Goal: Check status: Check status

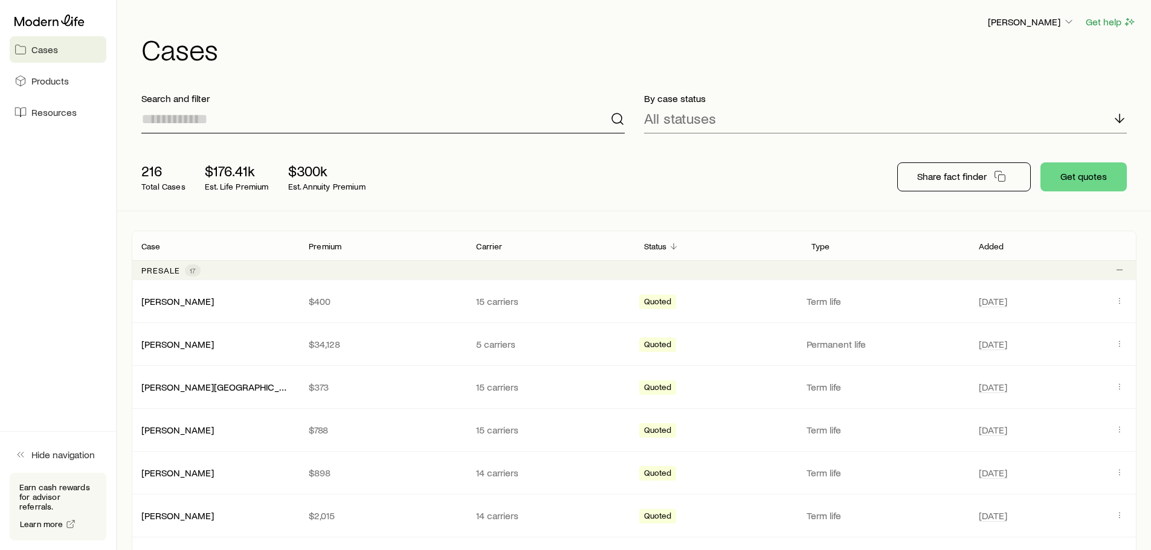
drag, startPoint x: 253, startPoint y: 121, endPoint x: 239, endPoint y: 111, distance: 17.3
click at [252, 121] on input at bounding box center [382, 119] width 483 height 29
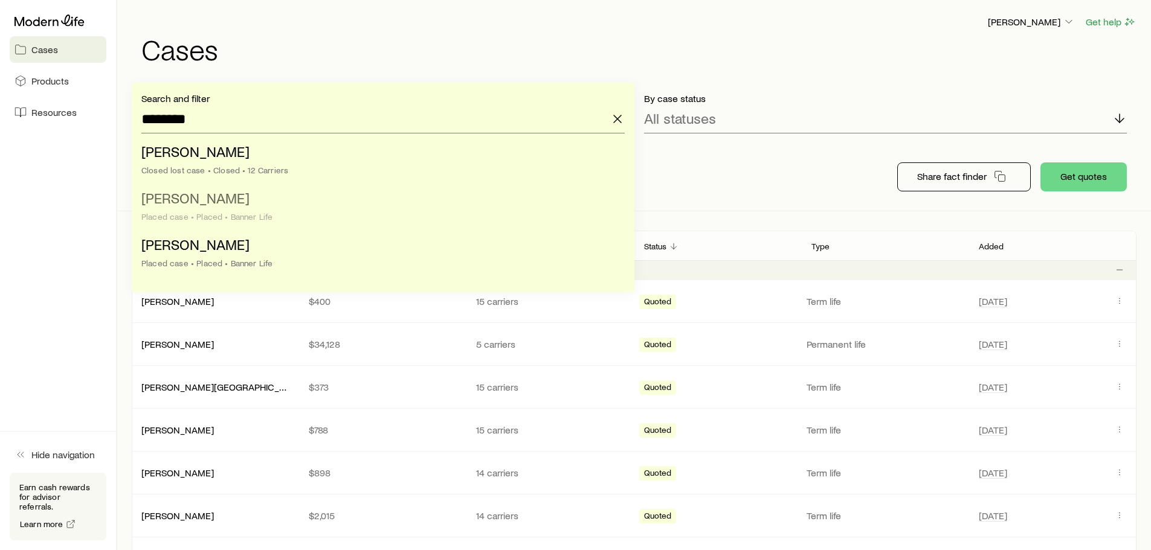
click at [263, 207] on li "[PERSON_NAME] case • Placed • Banner Life" at bounding box center [379, 208] width 476 height 47
type input "**********"
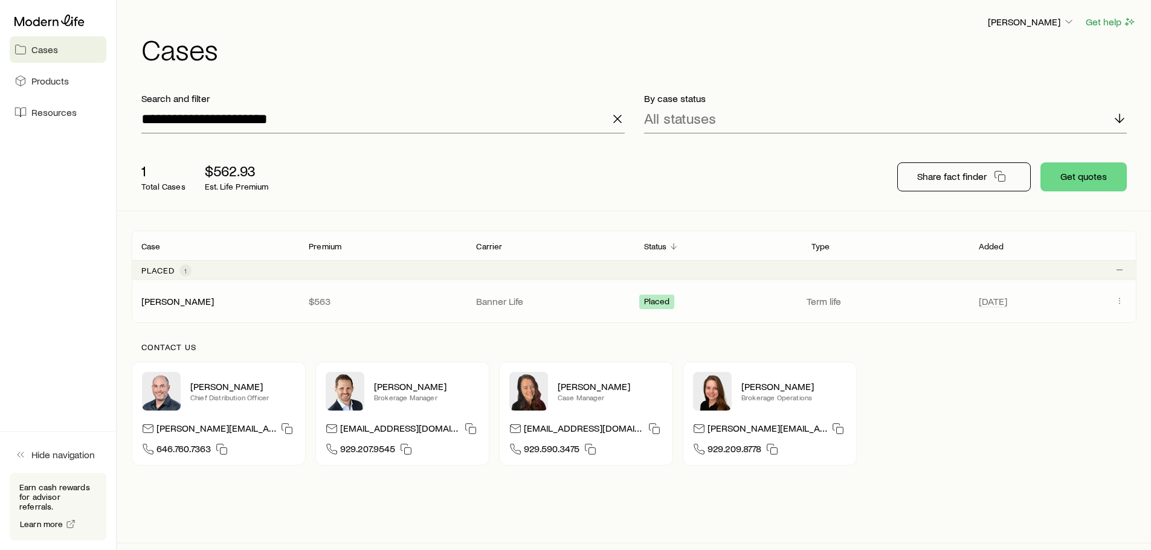
click at [941, 297] on p "Term life" at bounding box center [886, 301] width 158 height 12
click at [210, 303] on link "[PERSON_NAME]" at bounding box center [178, 300] width 73 height 11
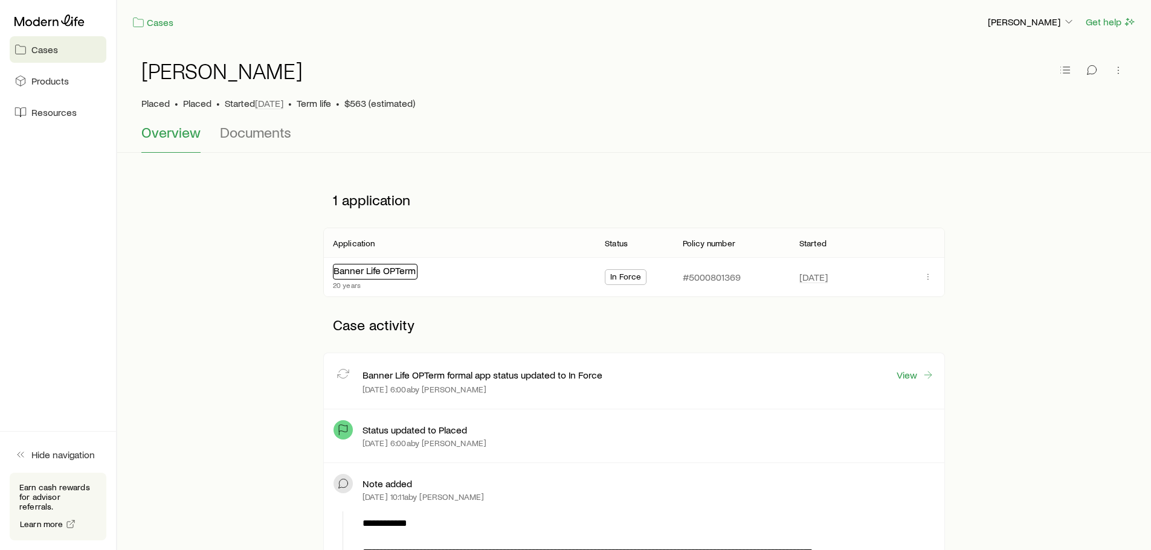
click at [364, 271] on link "Banner Life OPTerm" at bounding box center [375, 270] width 82 height 11
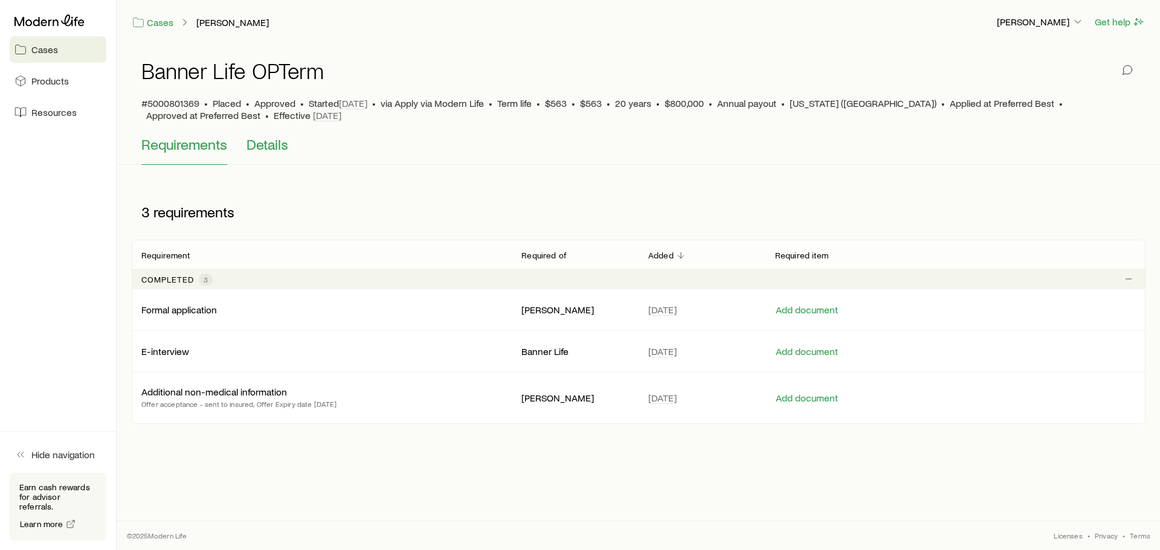
click at [274, 151] on span "Details" at bounding box center [268, 144] width 42 height 17
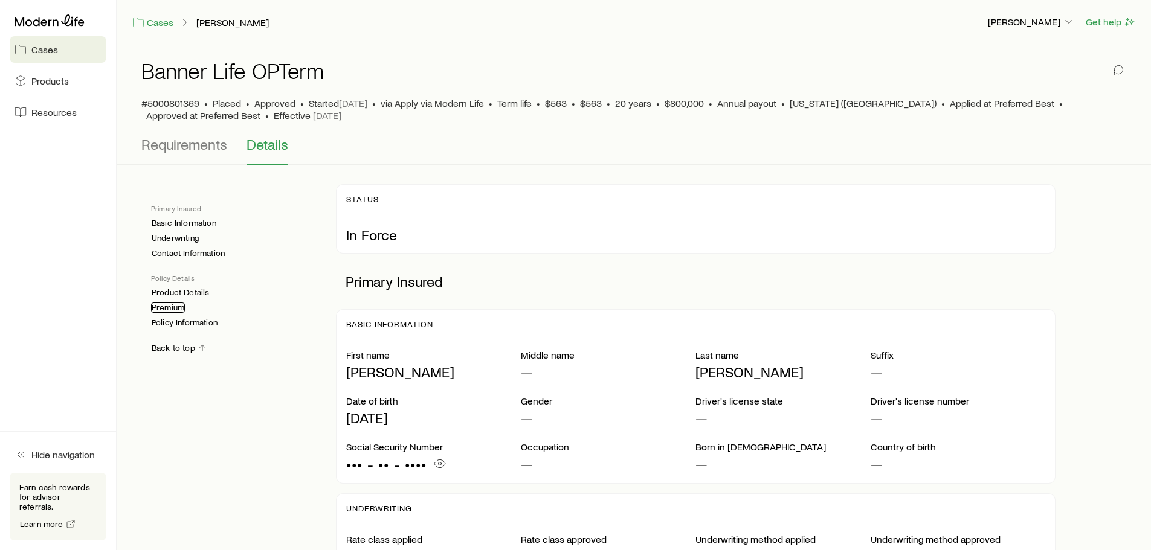
click at [169, 311] on link "Premium" at bounding box center [168, 308] width 34 height 10
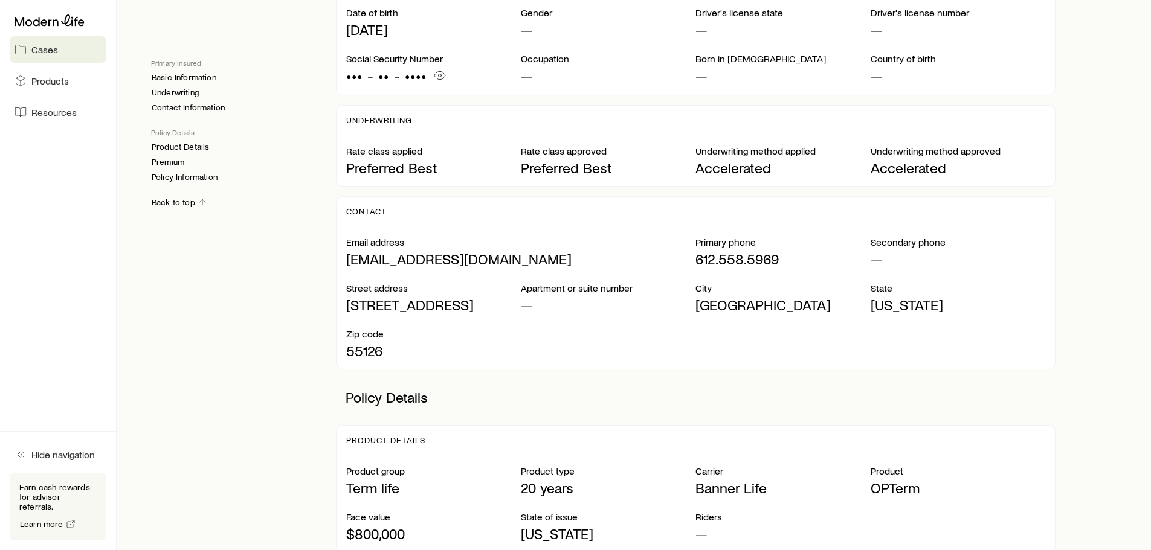
scroll to position [134, 0]
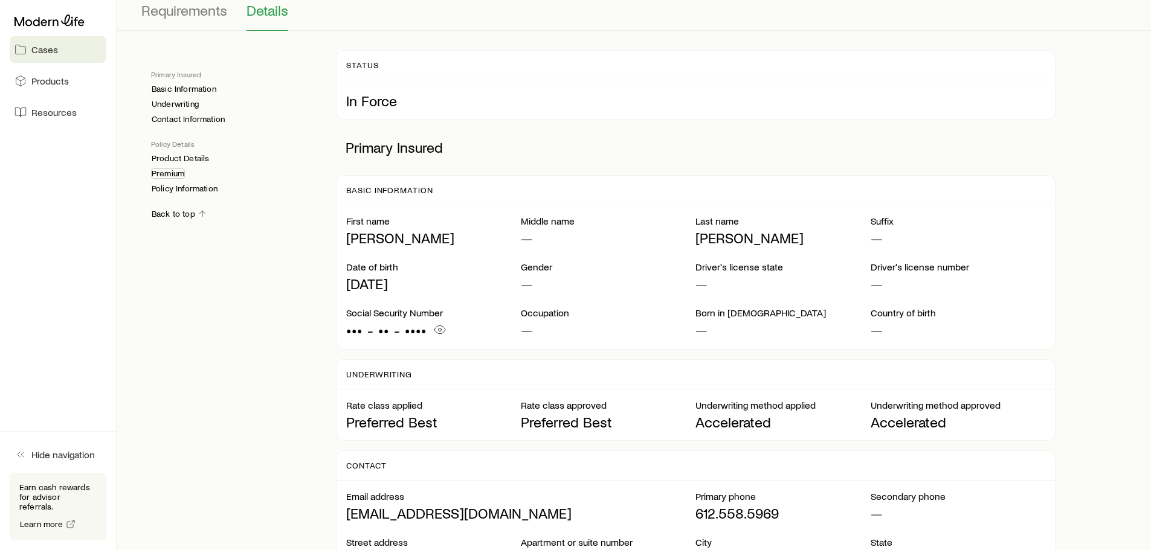
drag, startPoint x: 184, startPoint y: 169, endPoint x: 703, endPoint y: 319, distance: 539.8
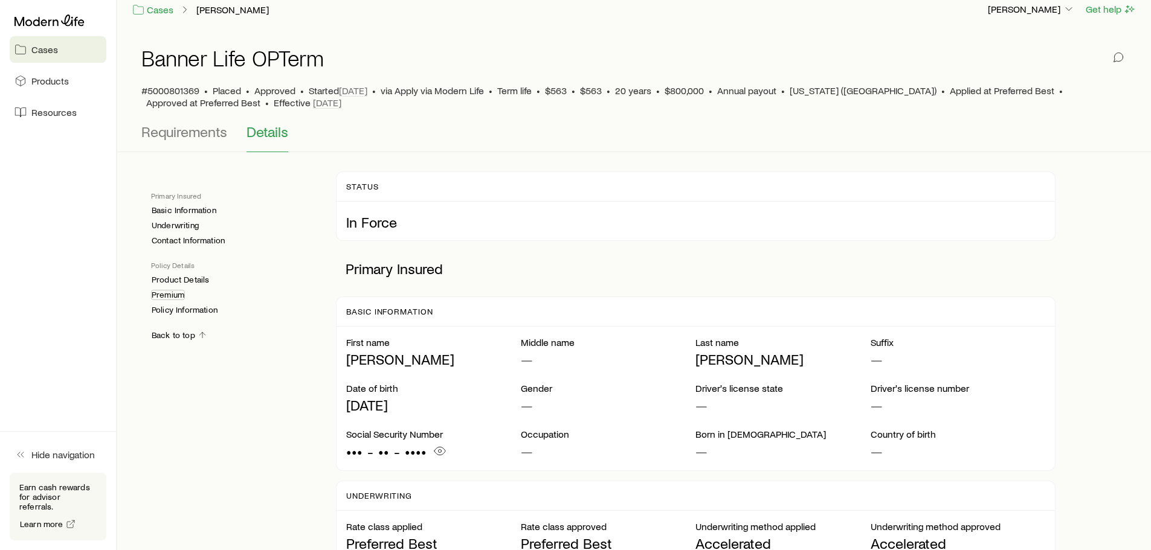
scroll to position [0, 0]
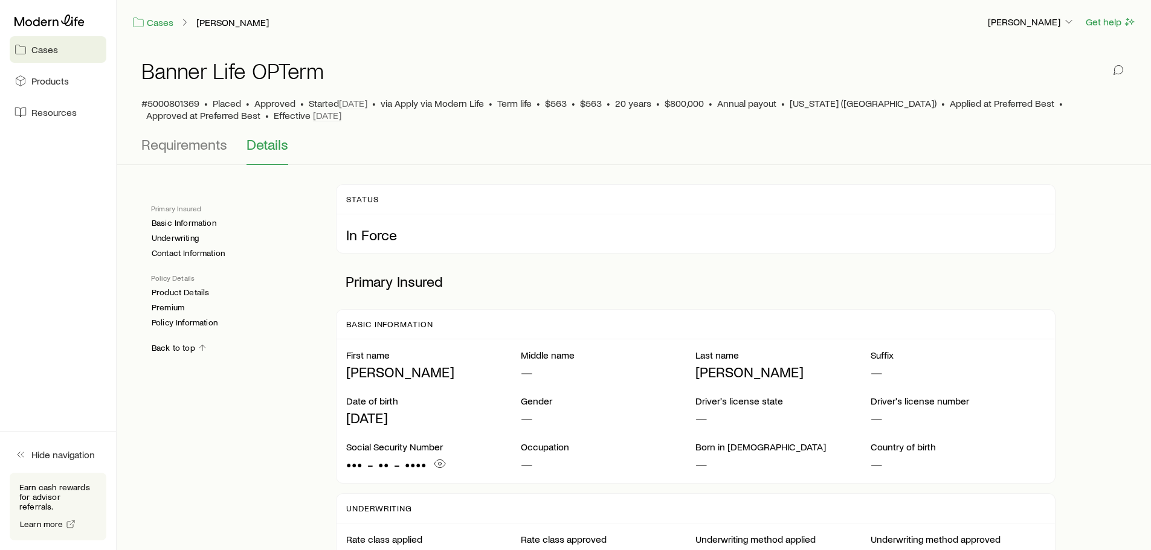
click at [51, 40] on link "Cases" at bounding box center [58, 49] width 97 height 27
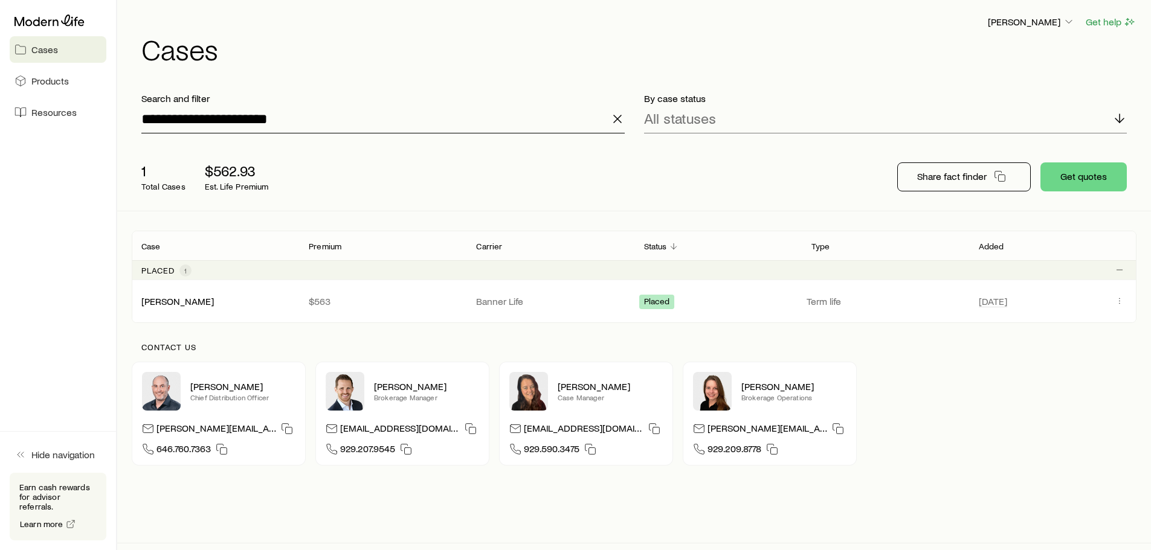
click at [300, 119] on input "**********" at bounding box center [382, 119] width 483 height 29
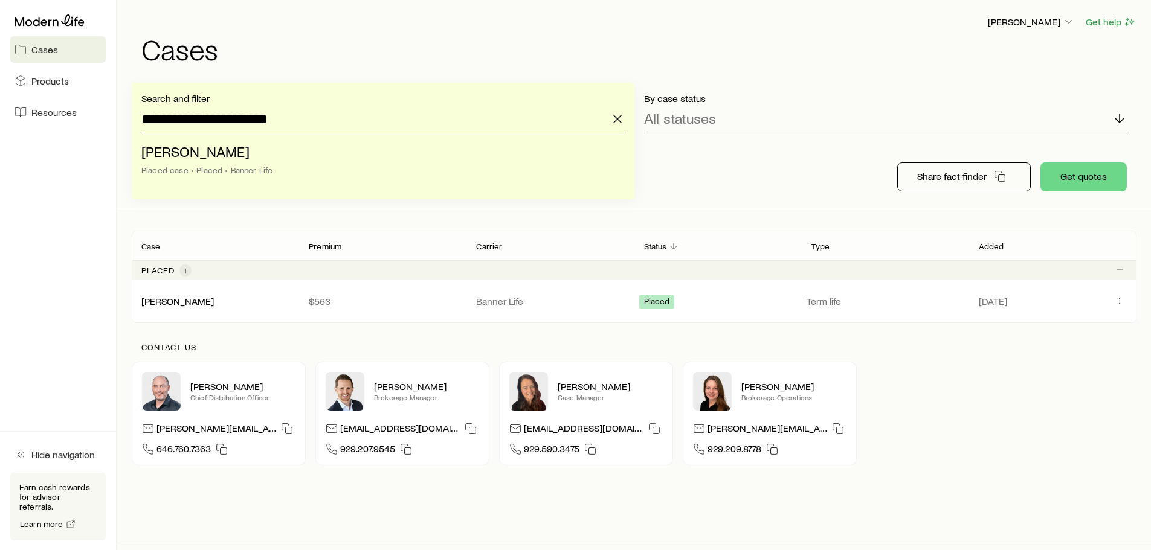
click at [300, 117] on input "**********" at bounding box center [382, 119] width 483 height 29
click at [620, 121] on icon "button" at bounding box center [617, 119] width 15 height 15
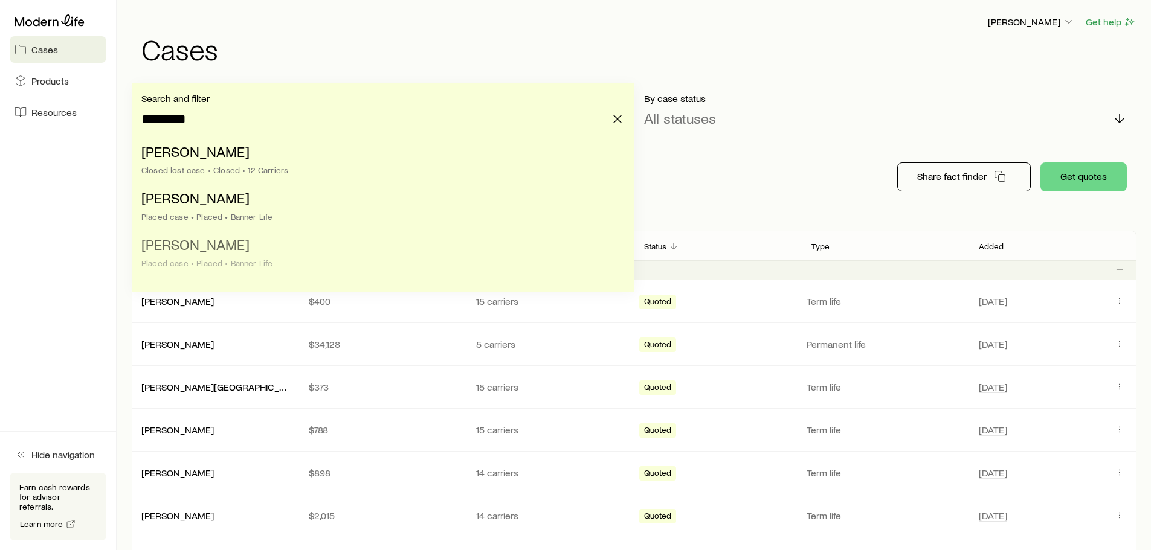
click at [224, 240] on span "[PERSON_NAME]" at bounding box center [195, 245] width 108 height 18
type input "**********"
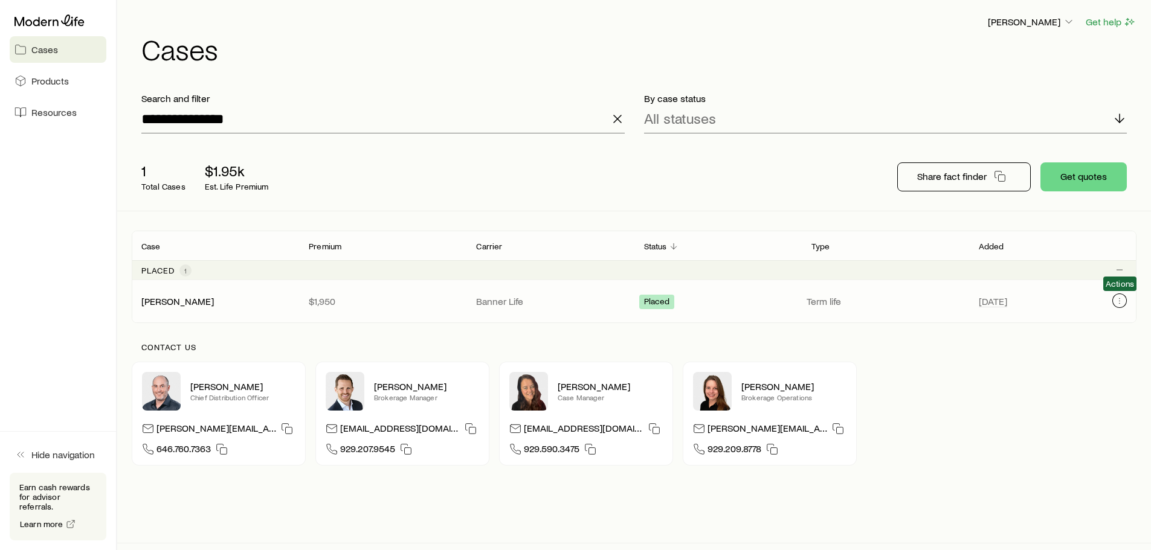
click at [1116, 298] on icon "Client cases" at bounding box center [1120, 301] width 10 height 10
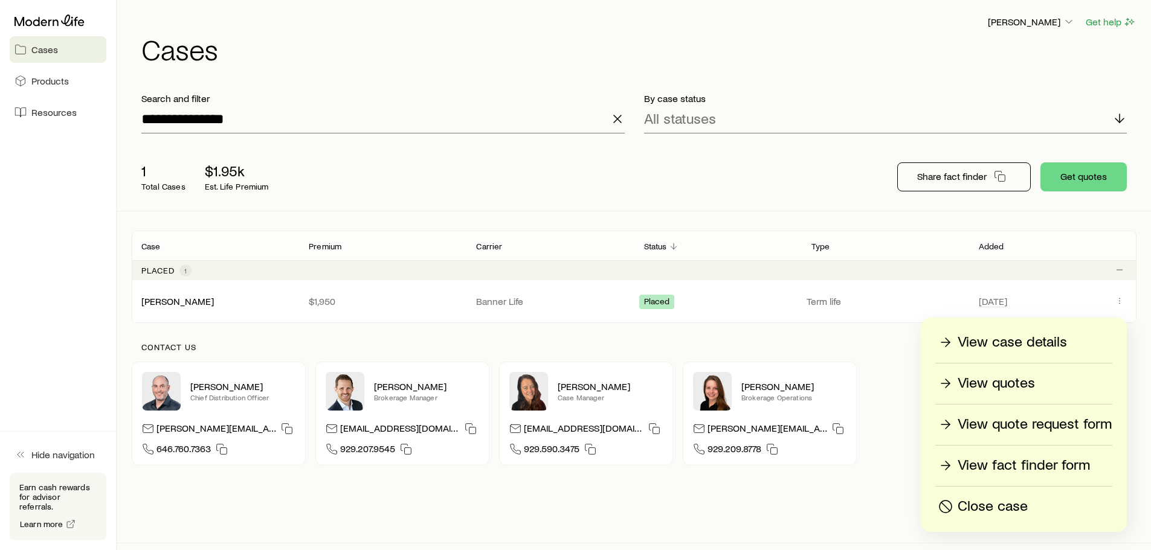
click at [1013, 343] on p "View case details" at bounding box center [1012, 342] width 109 height 19
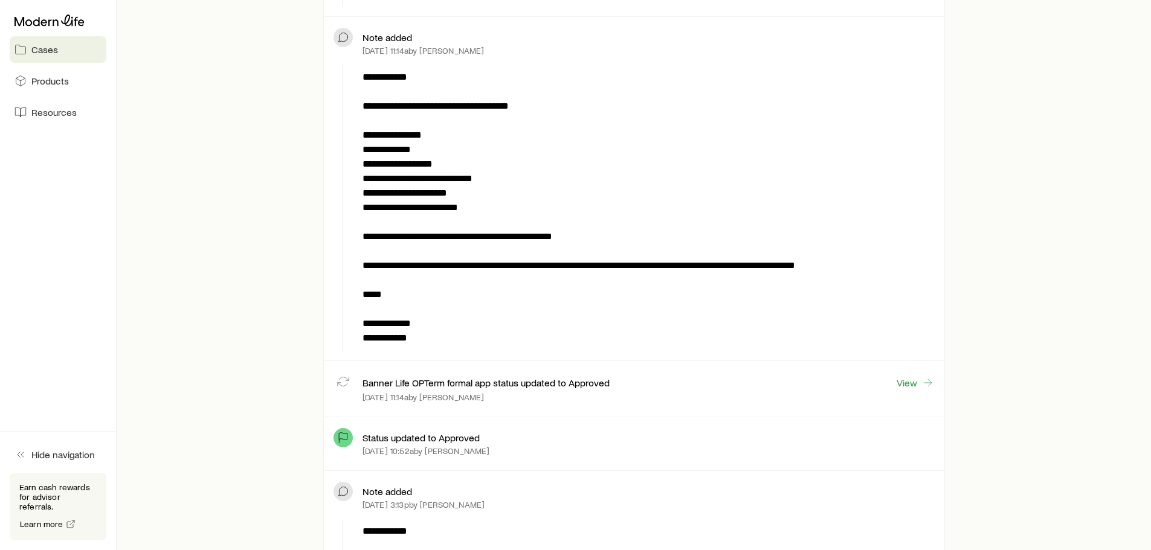
scroll to position [1390, 0]
